Goal: Task Accomplishment & Management: Manage account settings

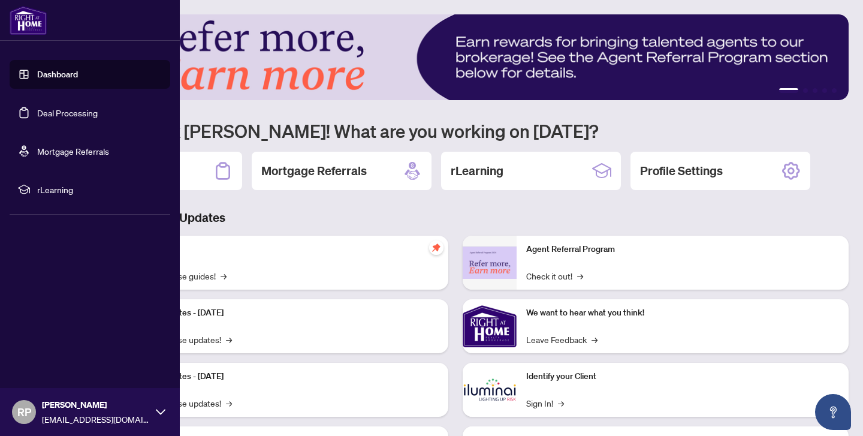
click at [62, 109] on link "Deal Processing" at bounding box center [67, 112] width 61 height 11
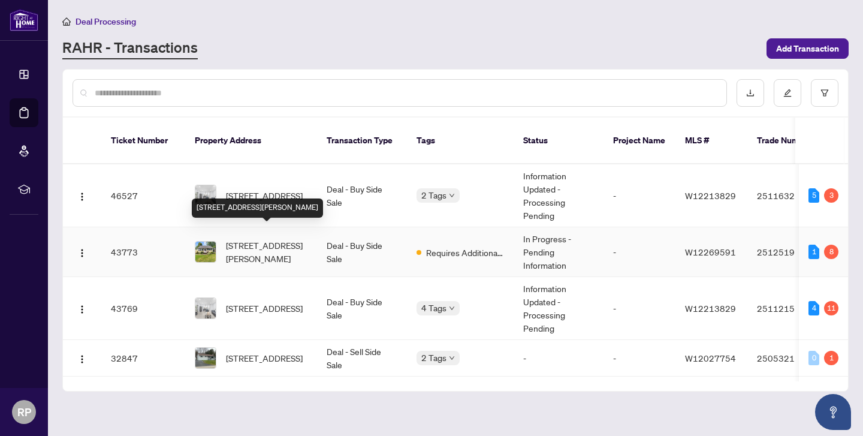
click at [260, 245] on span "[STREET_ADDRESS][PERSON_NAME]" at bounding box center [267, 252] width 82 height 26
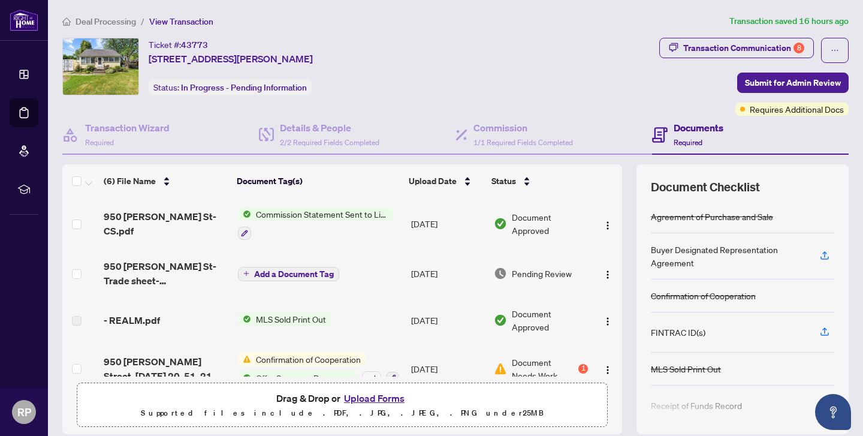
click at [379, 394] on button "Upload Forms" at bounding box center [375, 398] width 68 height 16
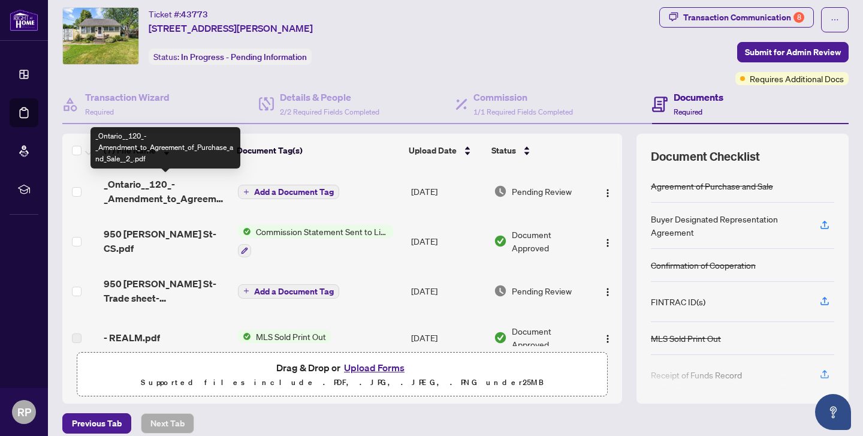
click at [146, 189] on span "_Ontario__120_-_Amendment_to_Agreement_of_Purchase_and_Sale__2_.pdf" at bounding box center [166, 191] width 125 height 29
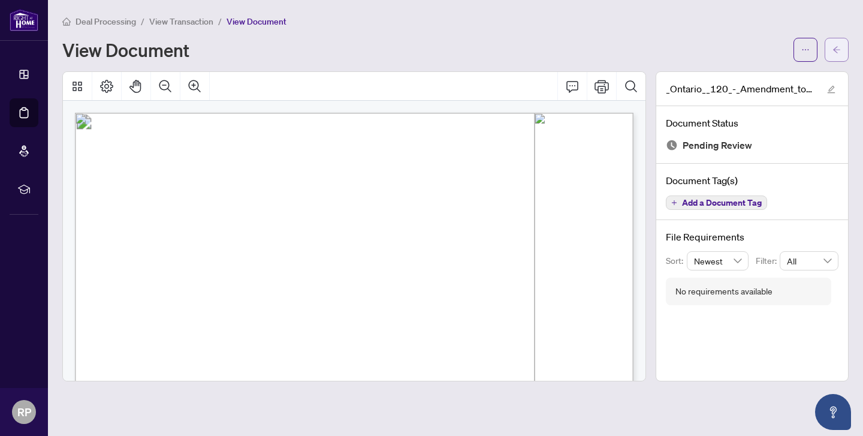
click at [841, 49] on button "button" at bounding box center [837, 50] width 24 height 24
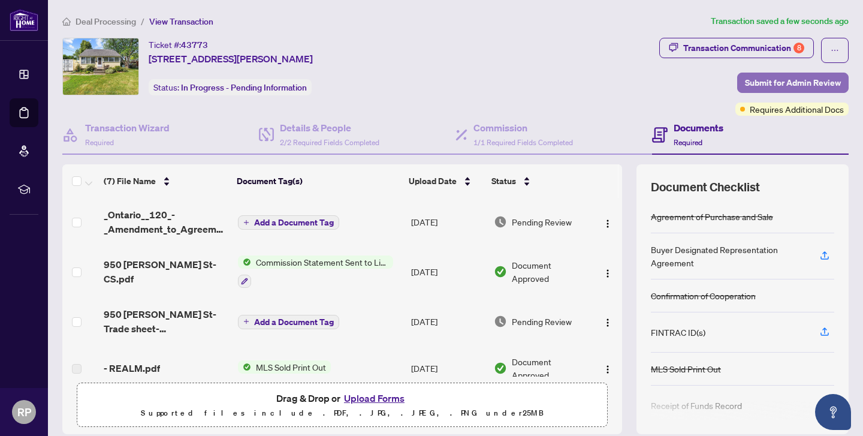
click at [784, 85] on span "Submit for Admin Review" at bounding box center [793, 82] width 96 height 19
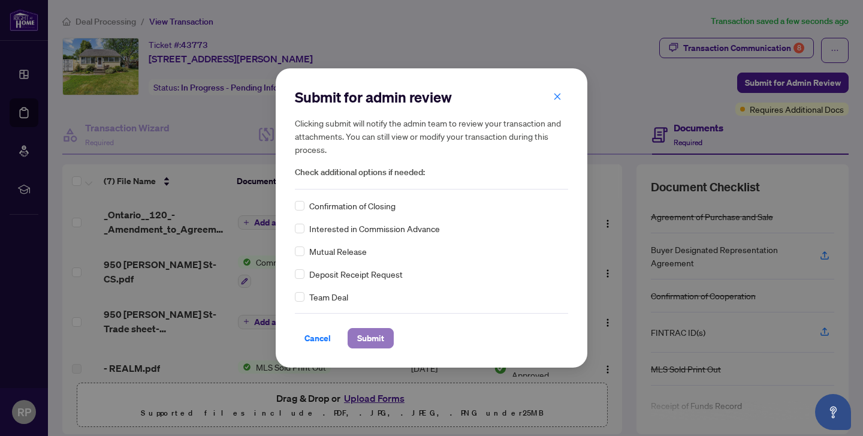
click at [373, 334] on span "Submit" at bounding box center [370, 338] width 27 height 19
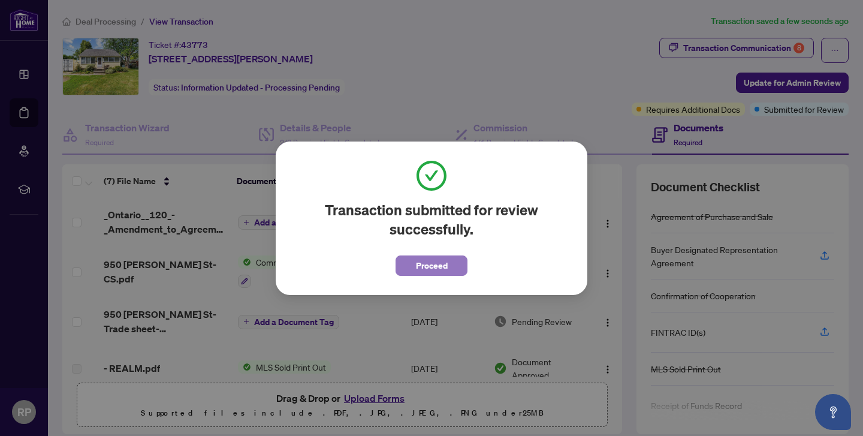
click at [438, 269] on span "Proceed" at bounding box center [432, 265] width 32 height 19
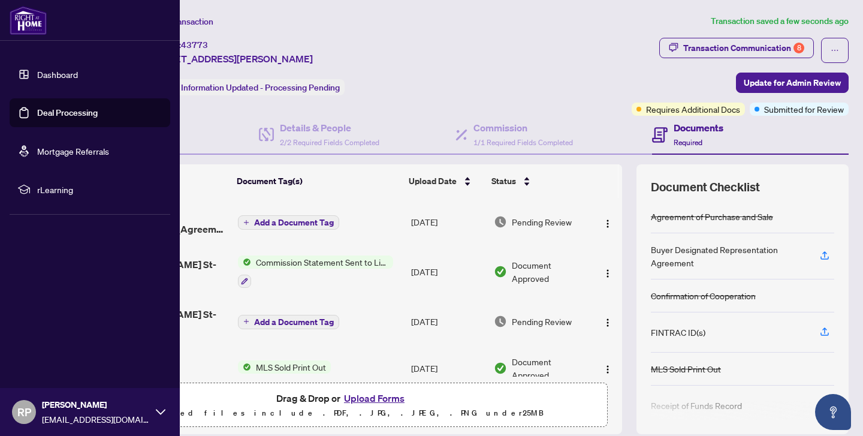
click at [61, 118] on link "Deal Processing" at bounding box center [67, 112] width 61 height 11
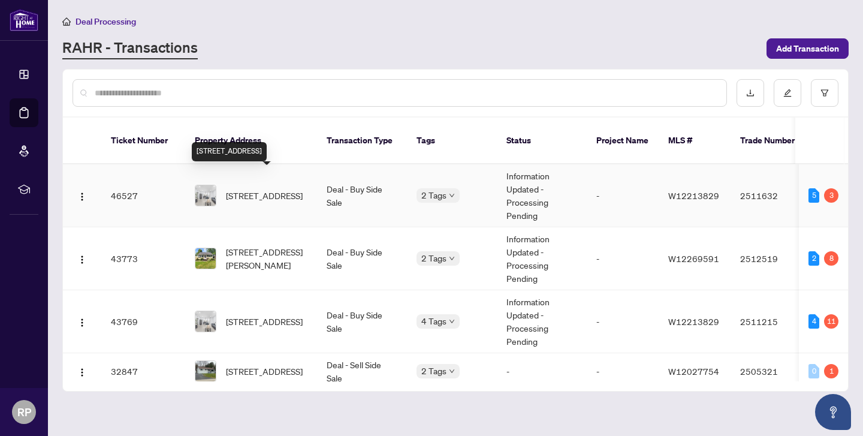
click at [269, 189] on span "[STREET_ADDRESS]" at bounding box center [264, 195] width 77 height 13
